Goal: Navigation & Orientation: Find specific page/section

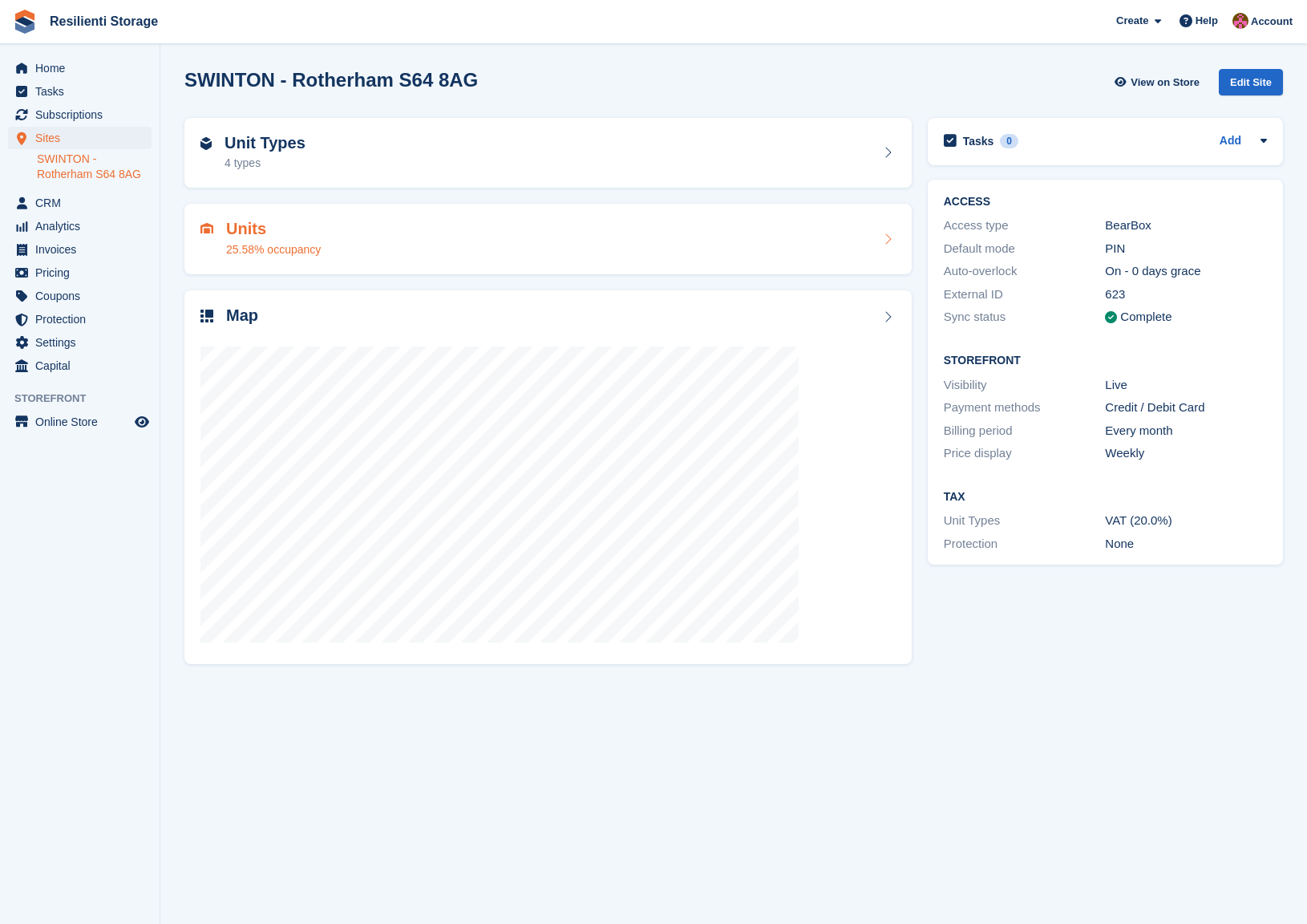
click at [237, 256] on div "25.58% occupancy" at bounding box center [273, 249] width 94 height 17
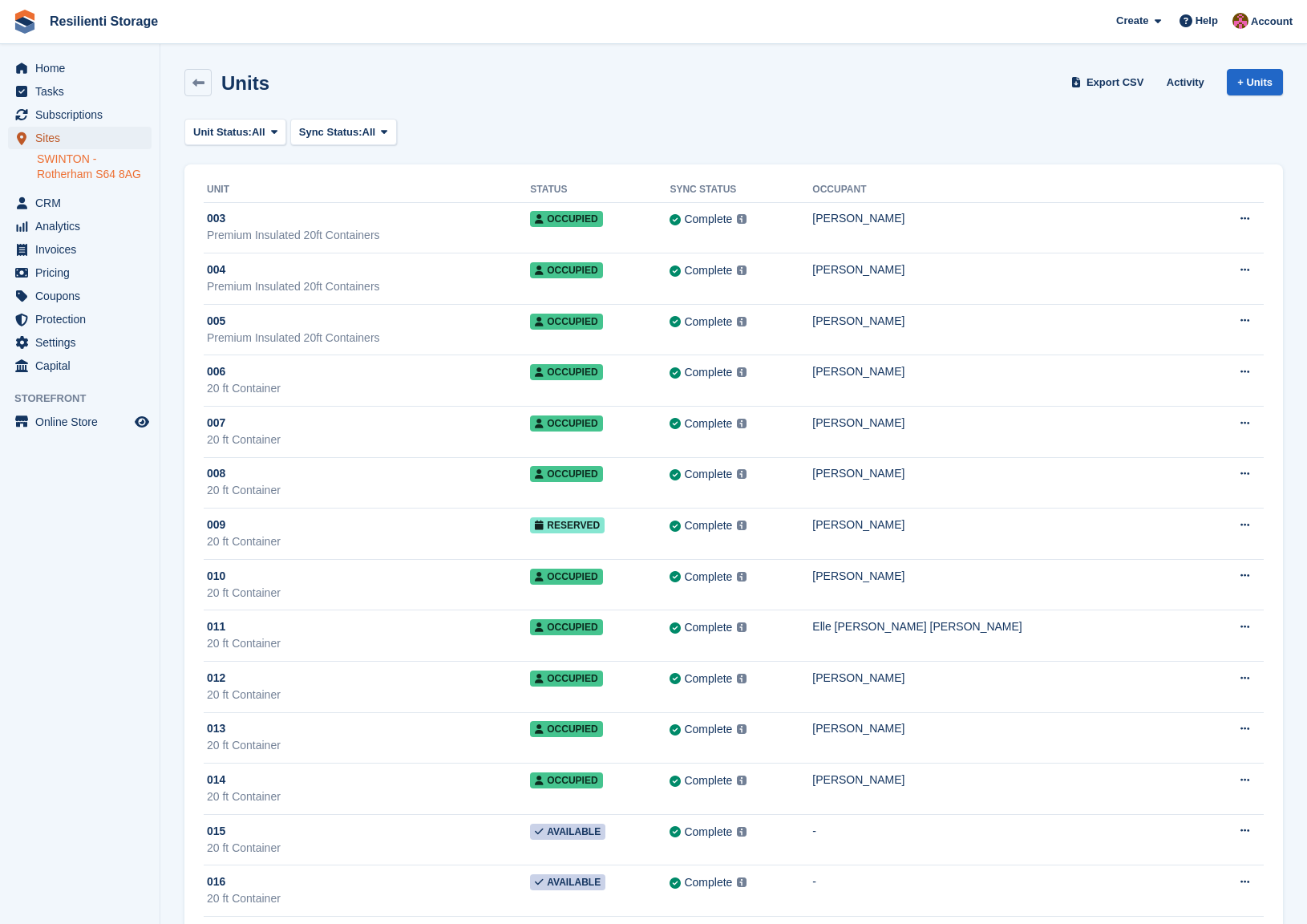
click at [50, 140] on span "Sites" at bounding box center [83, 138] width 96 height 22
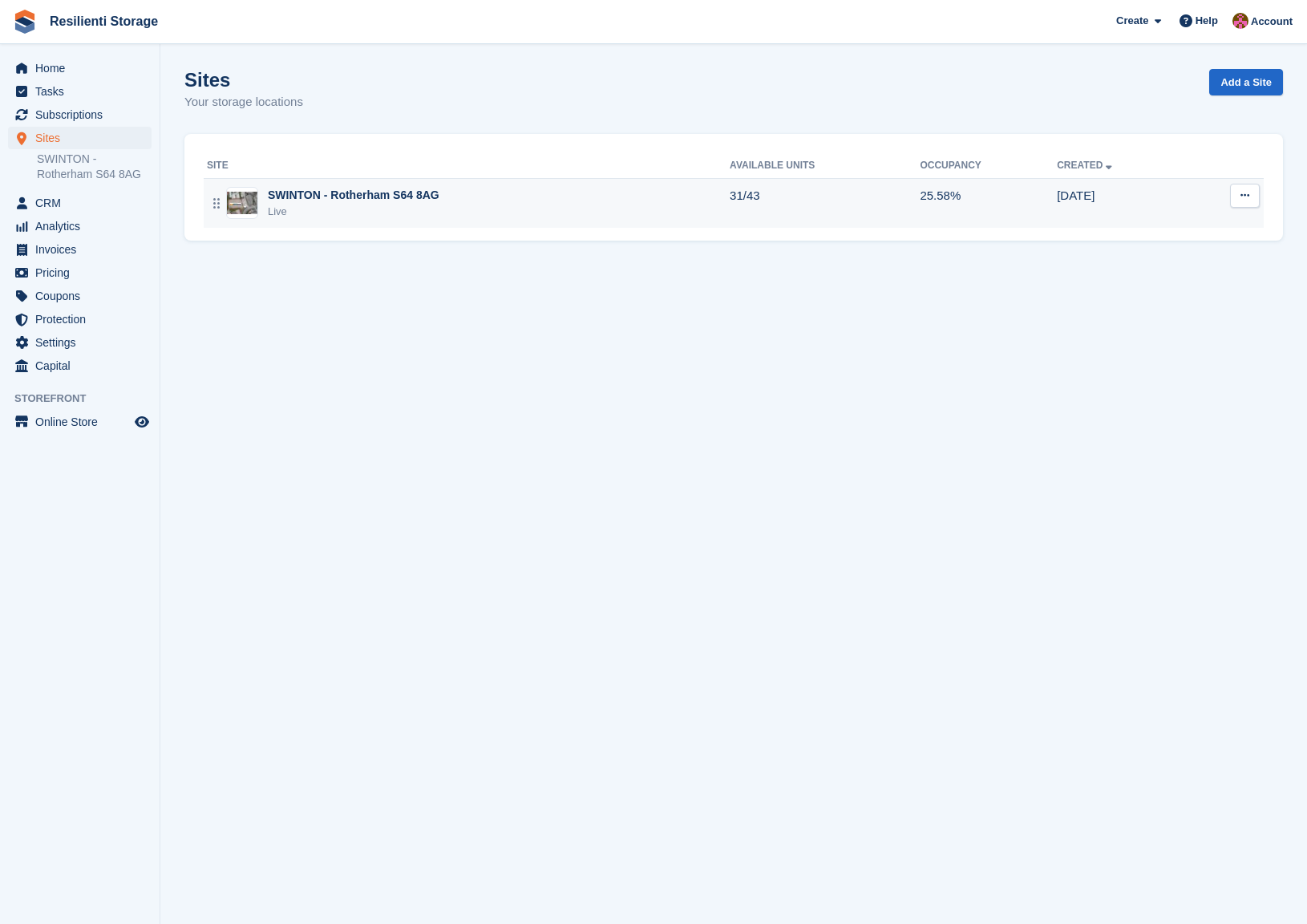
click at [240, 195] on img at bounding box center [242, 203] width 31 height 23
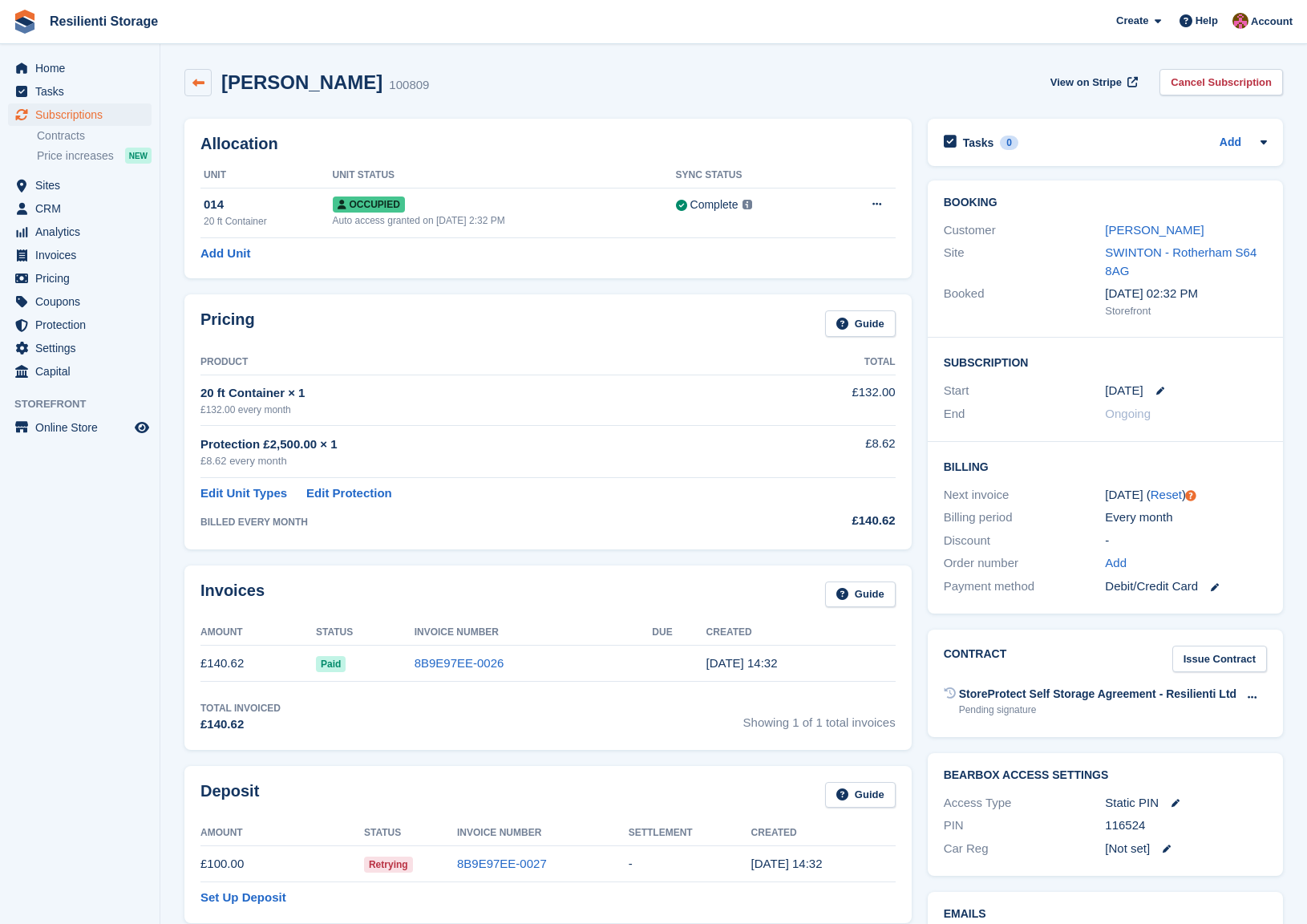
click at [203, 85] on icon at bounding box center [198, 83] width 12 height 12
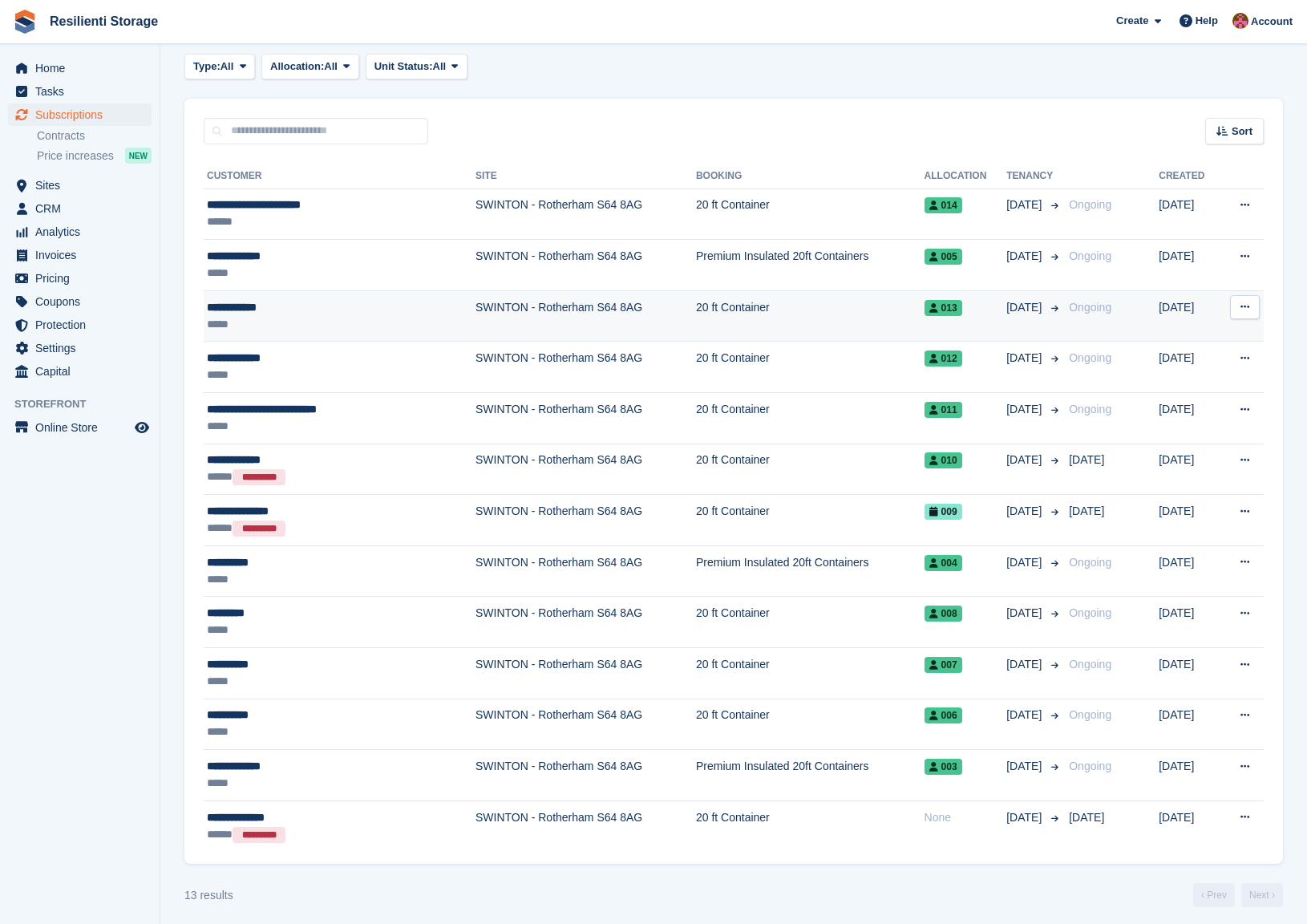
scroll to position [87, 0]
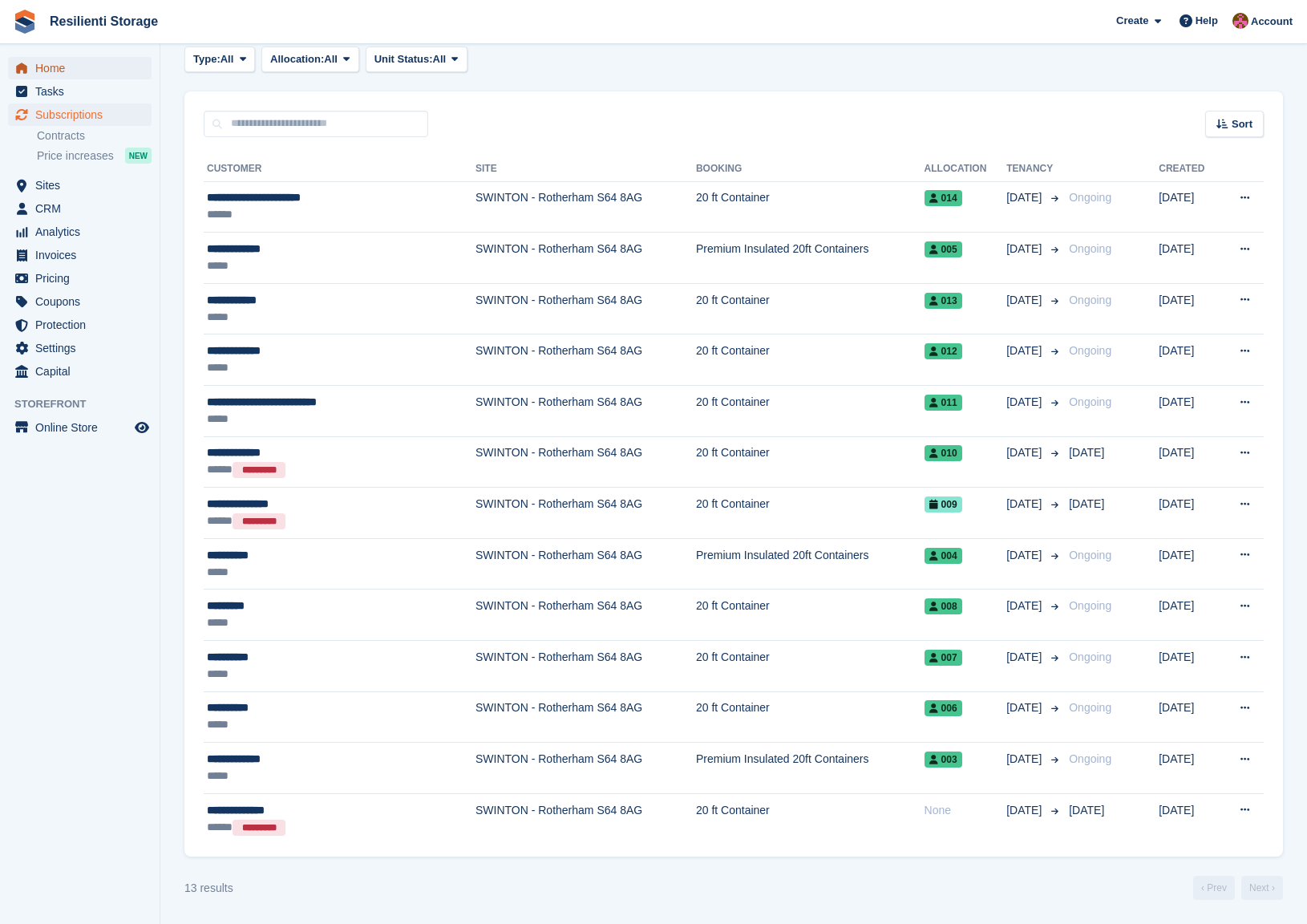
click at [51, 72] on span "Home" at bounding box center [83, 67] width 96 height 22
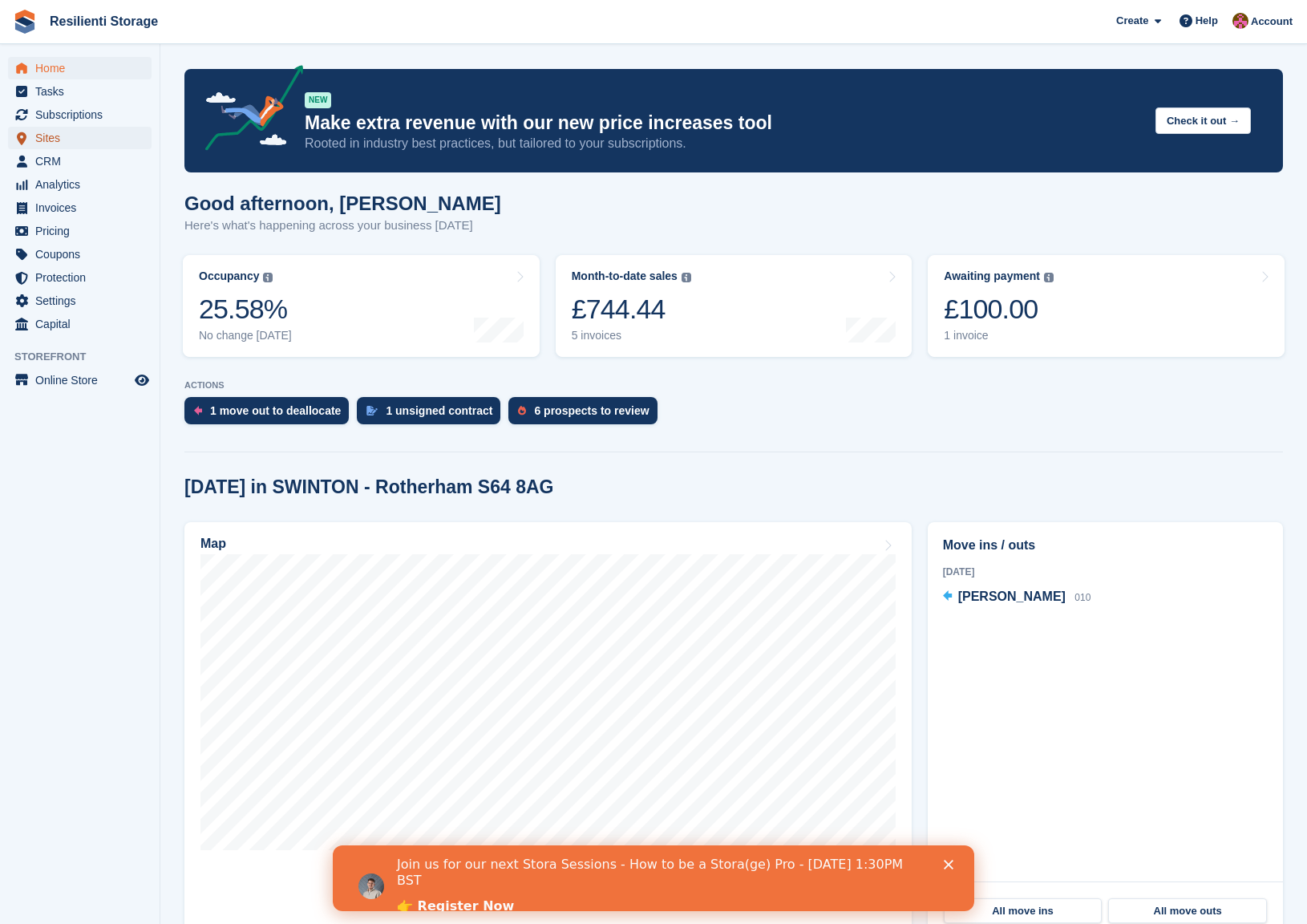
click at [46, 139] on span "Sites" at bounding box center [83, 138] width 96 height 22
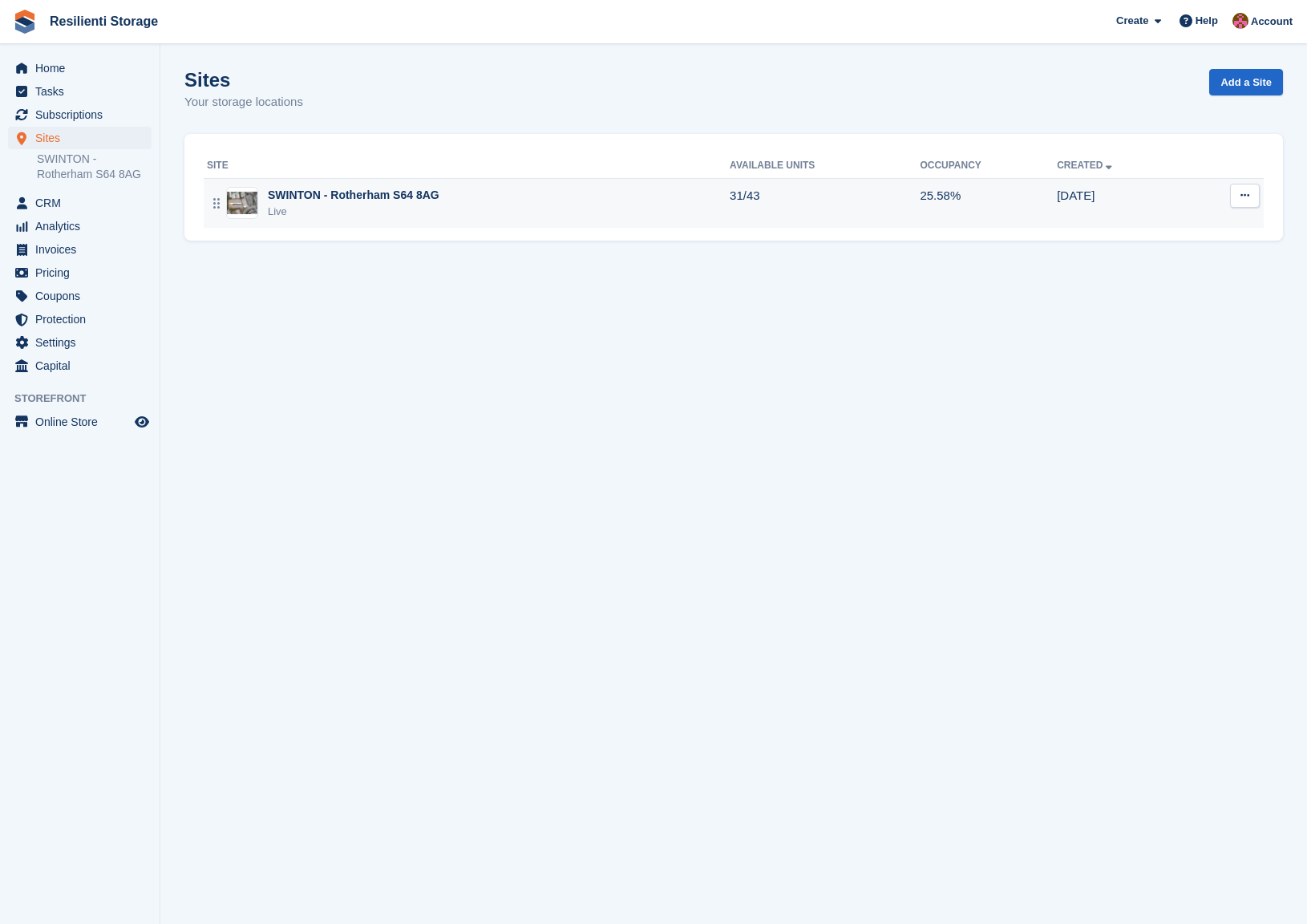
click at [254, 206] on img at bounding box center [242, 203] width 31 height 23
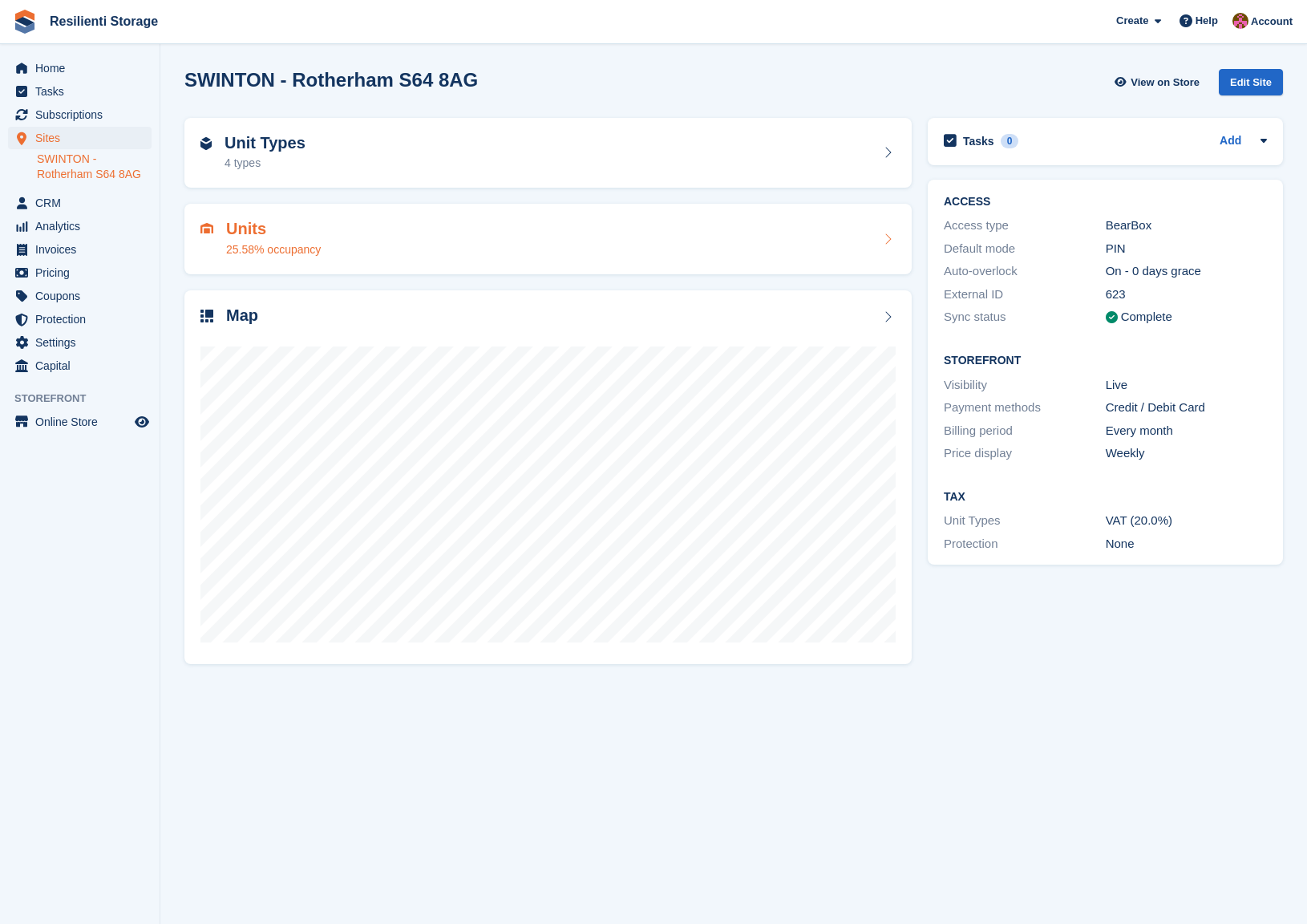
click at [255, 225] on h2 "Units" at bounding box center [273, 229] width 94 height 19
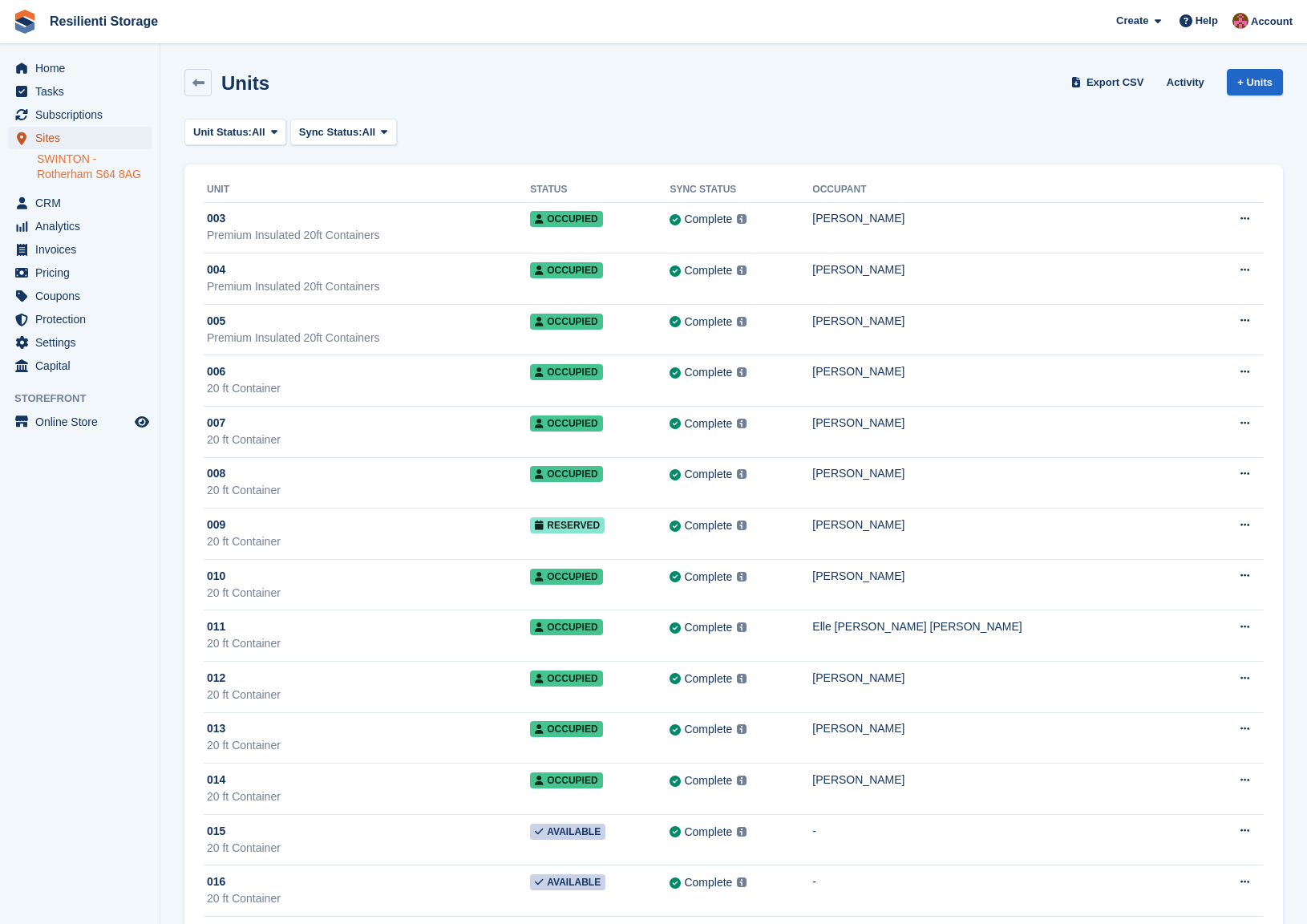
click at [48, 137] on span "Sites" at bounding box center [83, 138] width 96 height 22
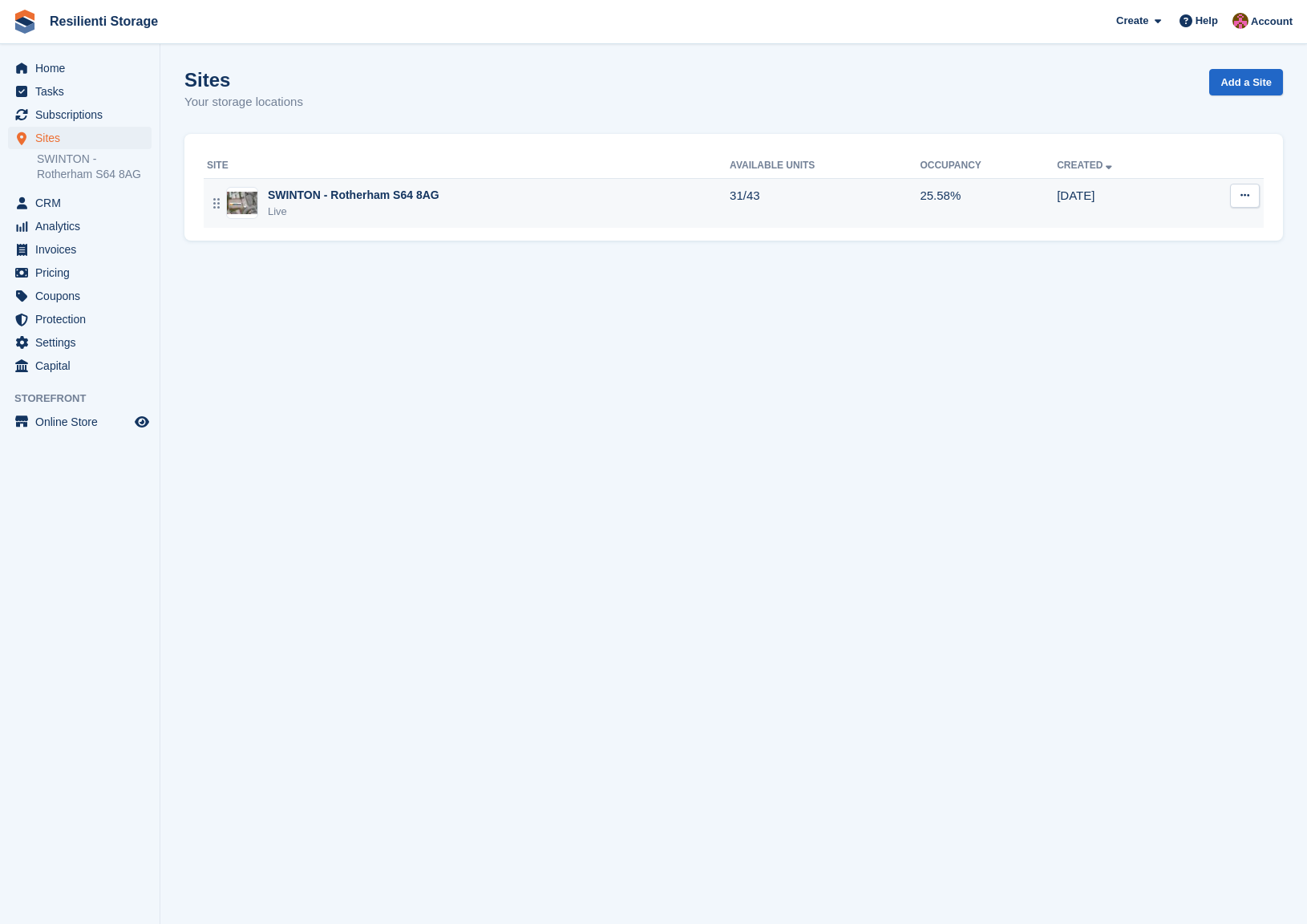
click at [241, 196] on img at bounding box center [242, 203] width 31 height 23
